Goal: Use online tool/utility: Use online tool/utility

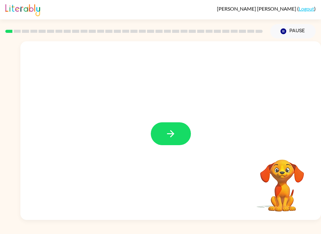
click at [182, 135] on button "button" at bounding box center [171, 133] width 40 height 23
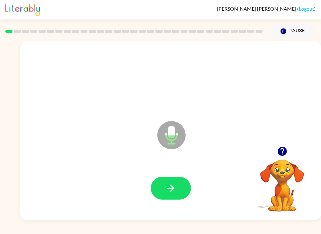
click at [171, 180] on button "button" at bounding box center [171, 188] width 40 height 23
click at [167, 175] on div at bounding box center [171, 188] width 288 height 51
click at [170, 189] on icon "button" at bounding box center [170, 188] width 7 height 7
click at [158, 196] on button "button" at bounding box center [171, 188] width 40 height 23
click at [162, 177] on button "button" at bounding box center [171, 188] width 40 height 23
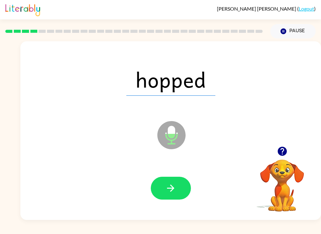
click at [183, 185] on button "button" at bounding box center [171, 188] width 40 height 23
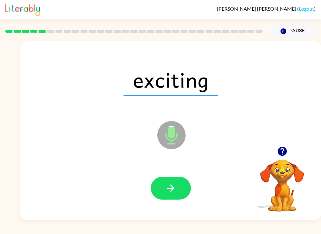
click at [180, 184] on button "button" at bounding box center [171, 188] width 40 height 23
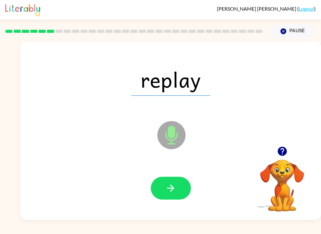
click at [175, 177] on button "button" at bounding box center [171, 188] width 40 height 23
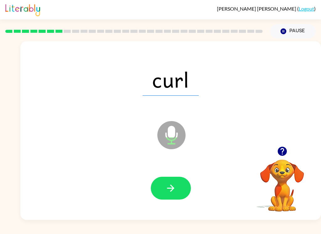
click at [173, 187] on icon "button" at bounding box center [170, 188] width 11 height 11
click at [174, 187] on icon "button" at bounding box center [170, 188] width 11 height 11
click at [166, 188] on icon "button" at bounding box center [170, 188] width 11 height 11
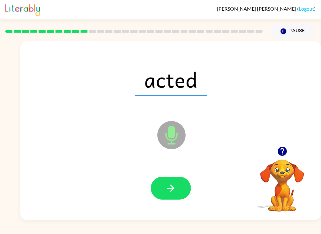
click at [177, 193] on button "button" at bounding box center [171, 188] width 40 height 23
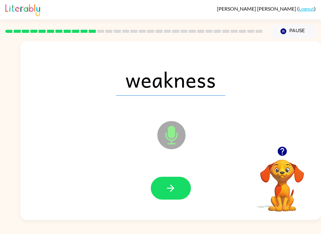
click at [172, 177] on button "button" at bounding box center [171, 188] width 40 height 23
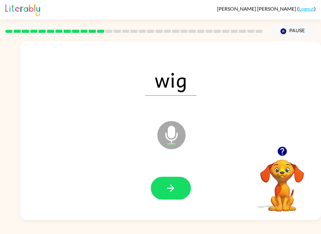
click at [179, 186] on button "button" at bounding box center [171, 188] width 40 height 23
click at [183, 167] on div at bounding box center [171, 188] width 288 height 51
click at [186, 186] on button "button" at bounding box center [171, 188] width 40 height 23
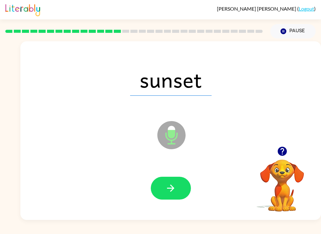
click at [180, 188] on button "button" at bounding box center [171, 188] width 40 height 23
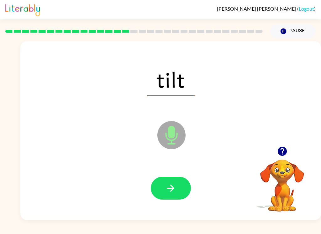
click at [181, 190] on button "button" at bounding box center [171, 188] width 40 height 23
click at [174, 180] on button "button" at bounding box center [171, 188] width 40 height 23
click at [167, 186] on icon "button" at bounding box center [170, 188] width 11 height 11
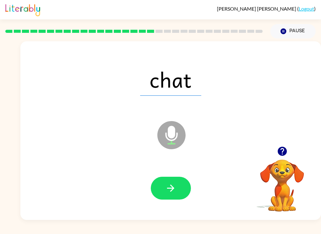
click at [177, 187] on button "button" at bounding box center [171, 188] width 40 height 23
click at [180, 188] on button "button" at bounding box center [171, 188] width 40 height 23
click at [166, 184] on icon "button" at bounding box center [170, 188] width 11 height 11
click at [176, 186] on icon "button" at bounding box center [170, 188] width 11 height 11
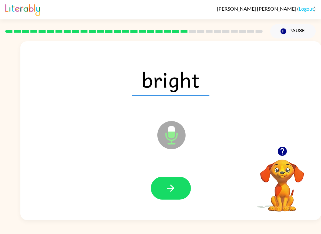
click at [178, 191] on button "button" at bounding box center [171, 188] width 40 height 23
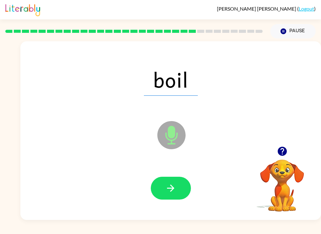
click at [181, 186] on button "button" at bounding box center [171, 188] width 40 height 23
click at [177, 186] on button "button" at bounding box center [171, 188] width 40 height 23
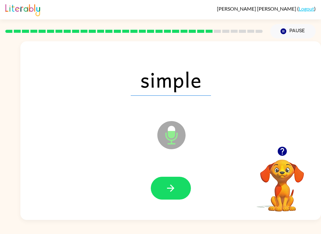
click at [182, 183] on button "button" at bounding box center [171, 188] width 40 height 23
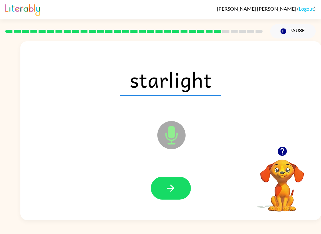
click at [175, 181] on button "button" at bounding box center [171, 188] width 40 height 23
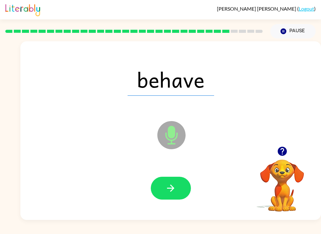
click at [177, 181] on button "button" at bounding box center [171, 188] width 40 height 23
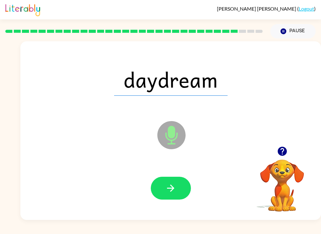
click at [177, 186] on button "button" at bounding box center [171, 188] width 40 height 23
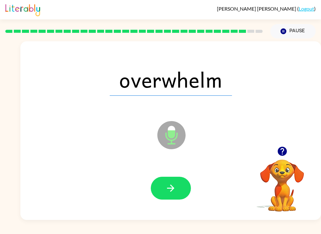
click at [176, 183] on icon "button" at bounding box center [170, 188] width 11 height 11
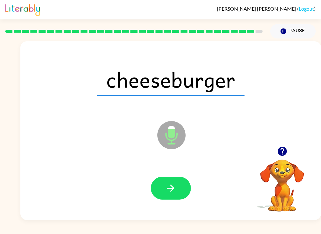
click at [176, 184] on icon "button" at bounding box center [170, 188] width 11 height 11
